Goal: Register for event/course

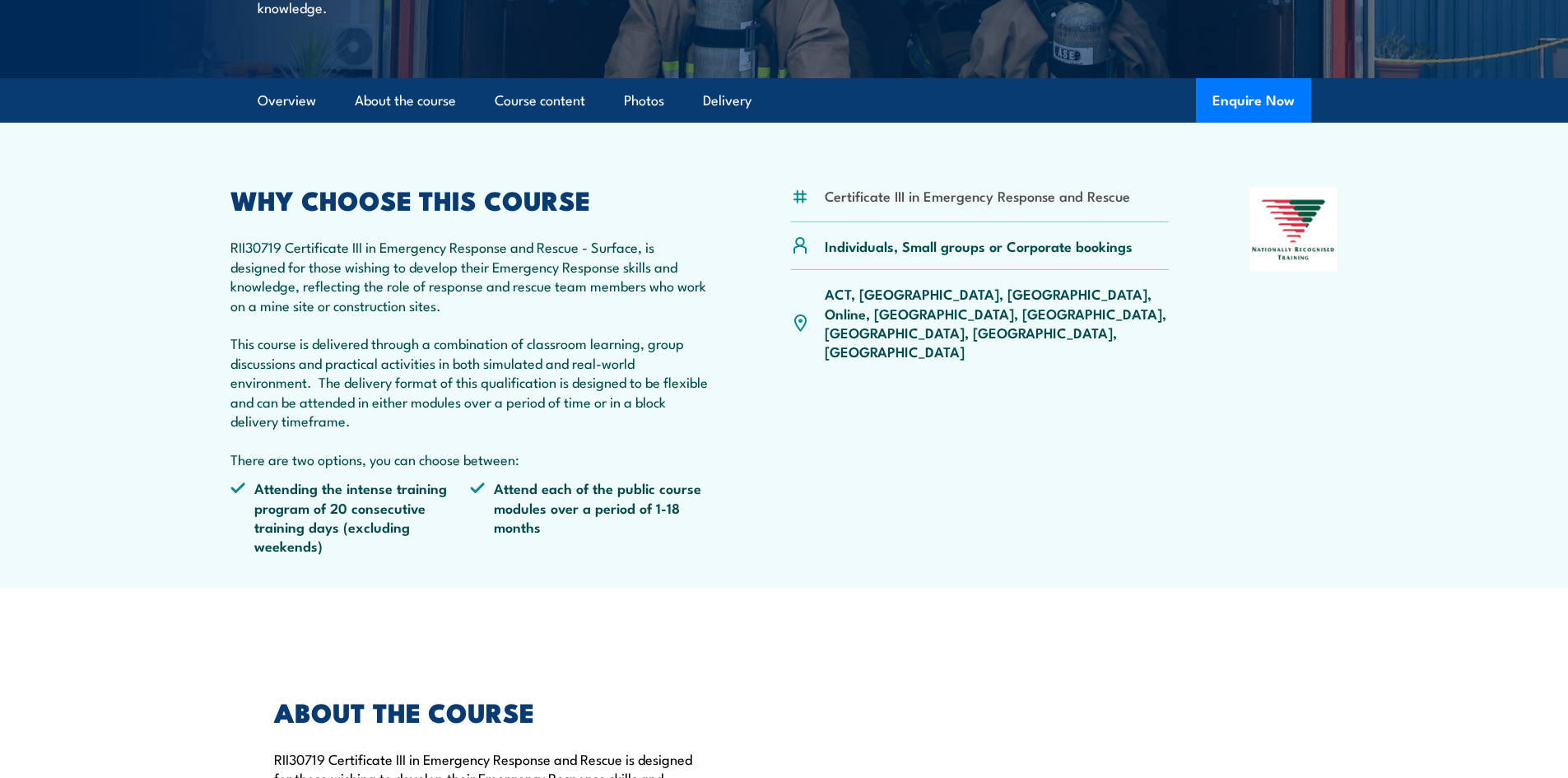
scroll to position [411, 0]
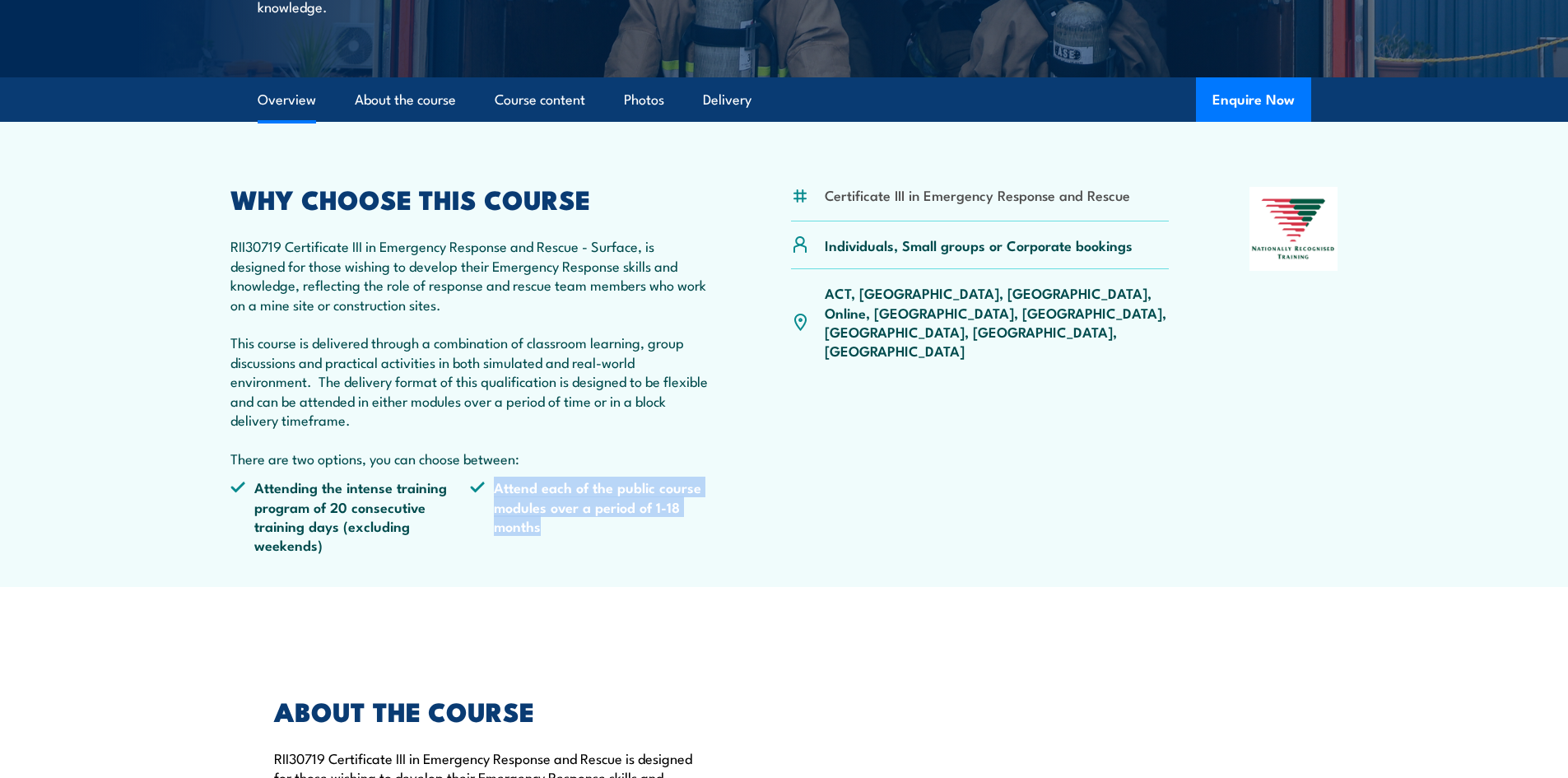
drag, startPoint x: 489, startPoint y: 487, endPoint x: 632, endPoint y: 539, distance: 152.2
click at [632, 539] on li "Attend each of the public course modules over a period of 1-18 months" at bounding box center [589, 515] width 240 height 77
click at [580, 554] on ul "Attending the intense training program of 20 consecutive training days (excludi…" at bounding box center [471, 522] width 481 height 90
drag, startPoint x: 511, startPoint y: 477, endPoint x: 668, endPoint y: 554, distance: 174.9
click at [668, 554] on ul "Attending the intense training program of 20 consecutive training days (excludi…" at bounding box center [471, 522] width 481 height 90
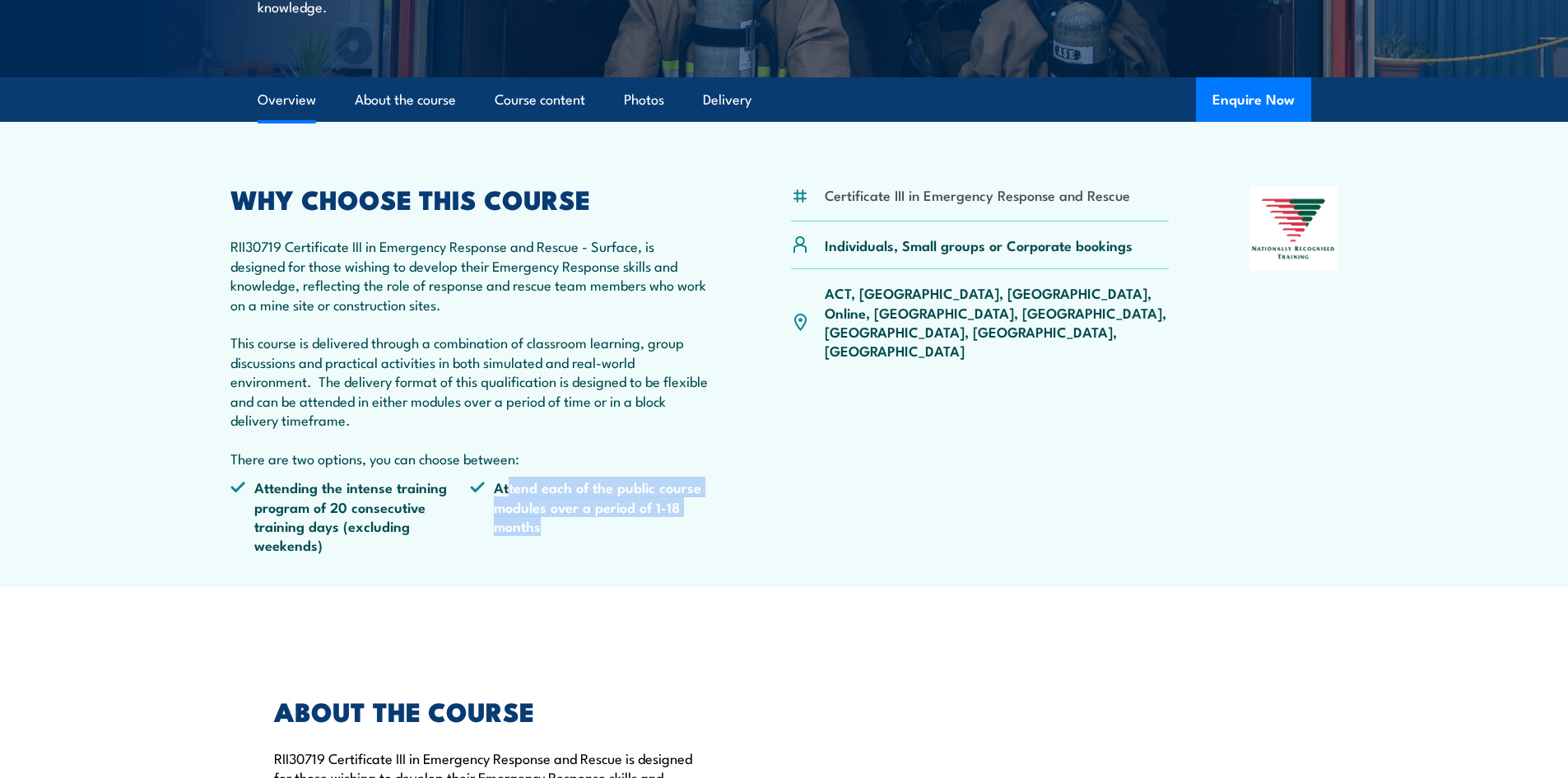
click at [668, 554] on ul "Attending the intense training program of 20 consecutive training days (excludi…" at bounding box center [471, 522] width 481 height 90
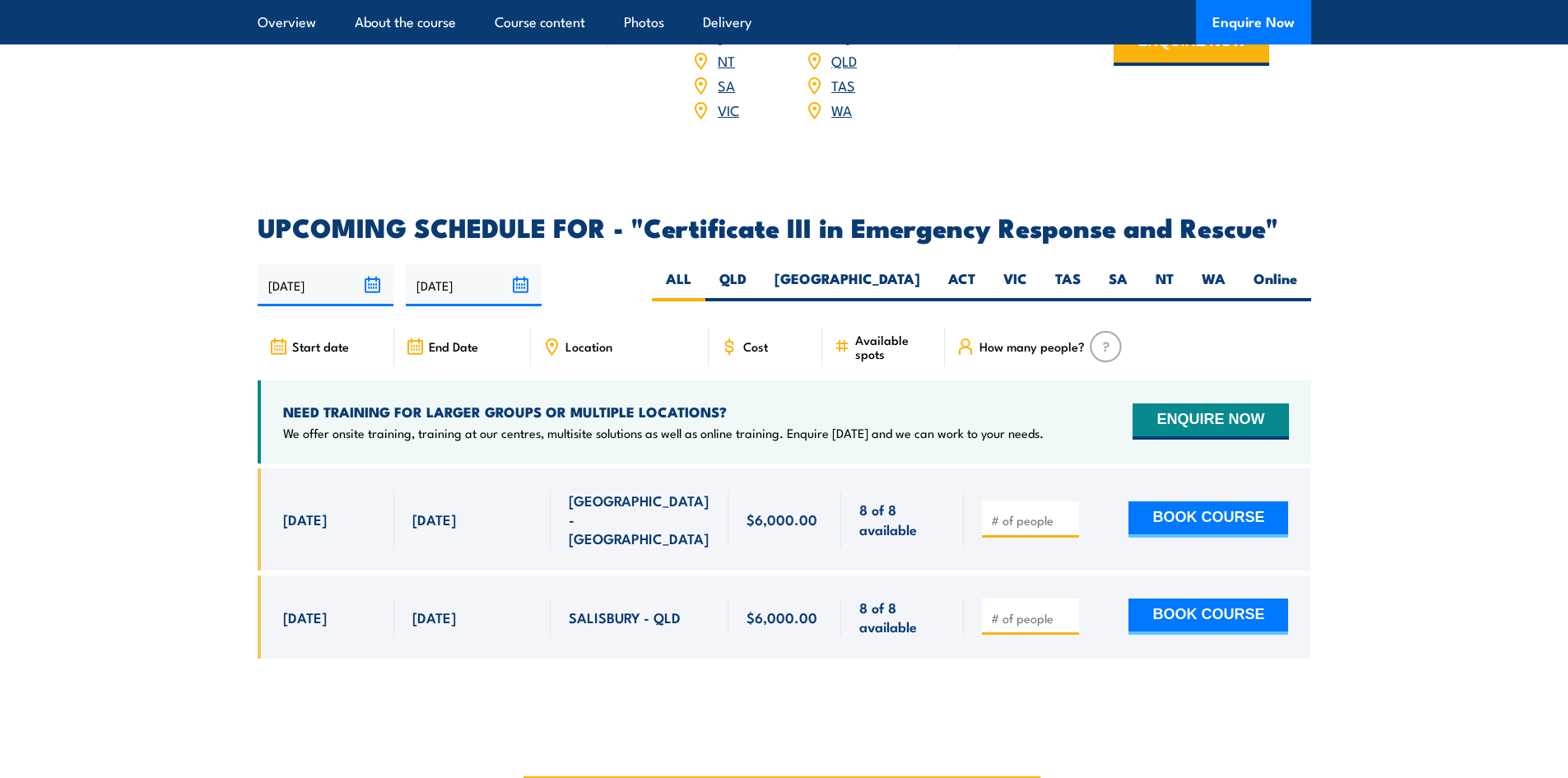
scroll to position [3704, 0]
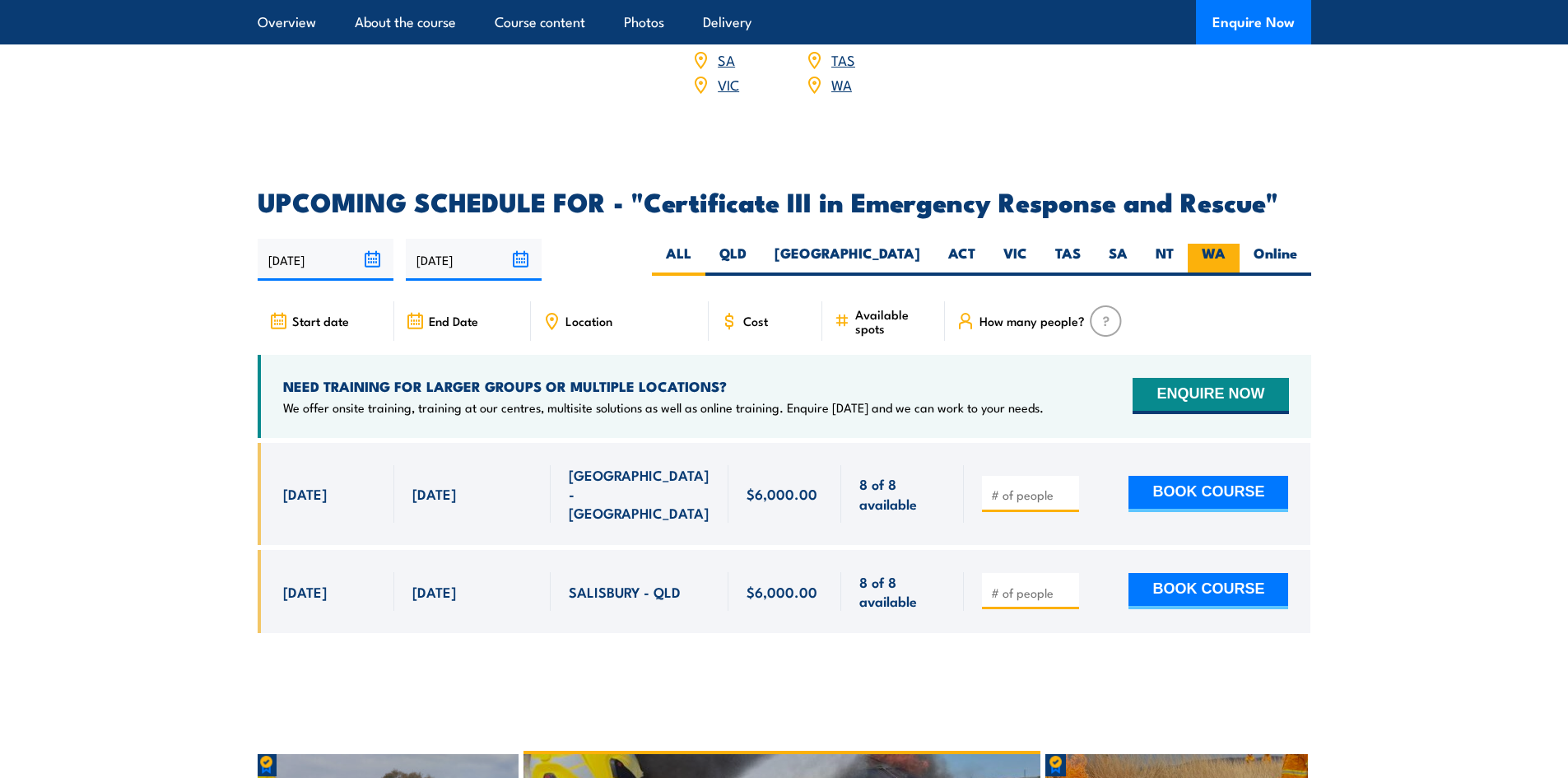
click at [1216, 244] on label "WA" at bounding box center [1214, 259] width 52 height 32
click at [1225, 244] on input "WA" at bounding box center [1230, 249] width 11 height 11
radio input "true"
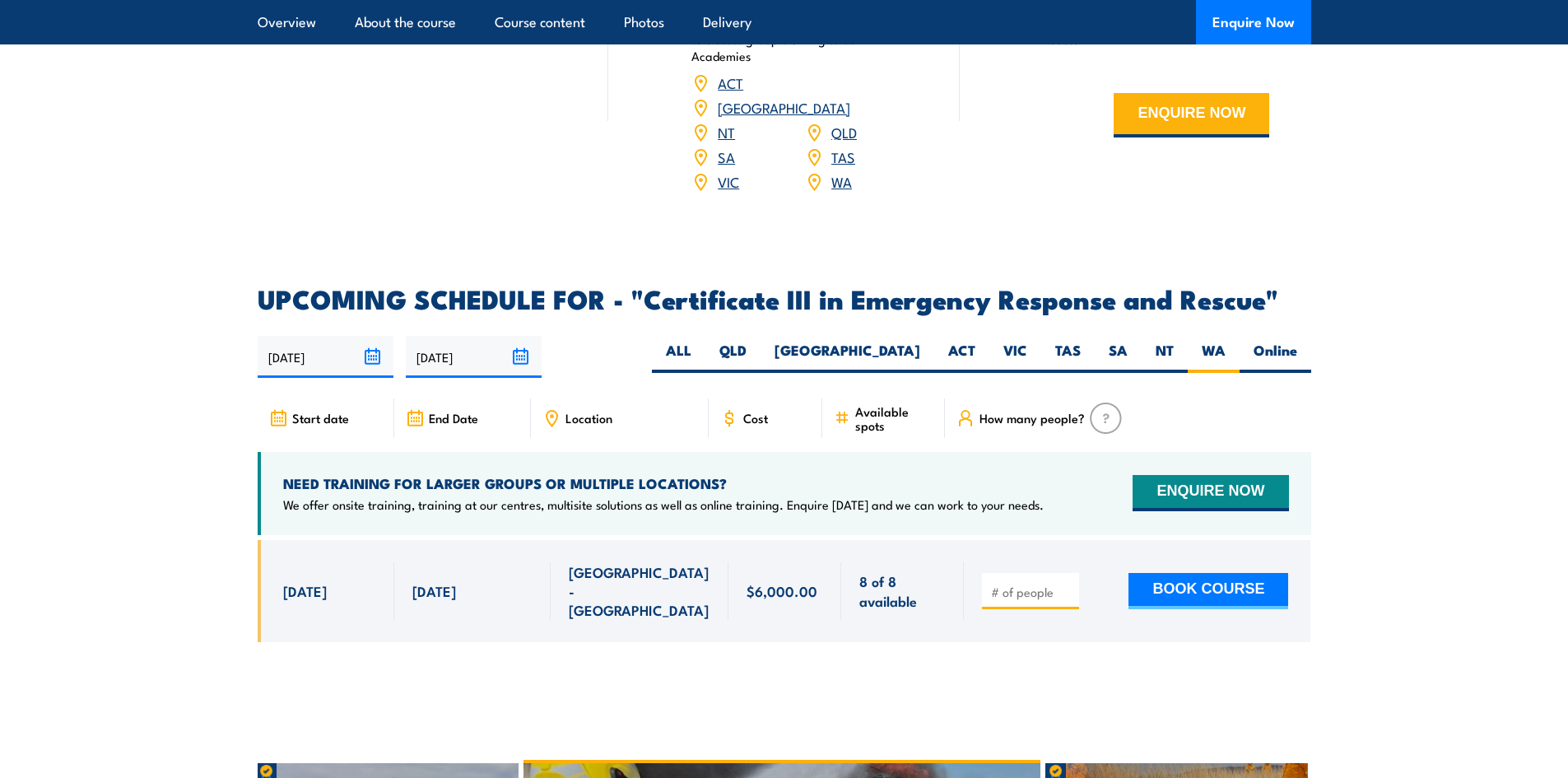
scroll to position [3622, 0]
